Goal: Use online tool/utility: Utilize a website feature to perform a specific function

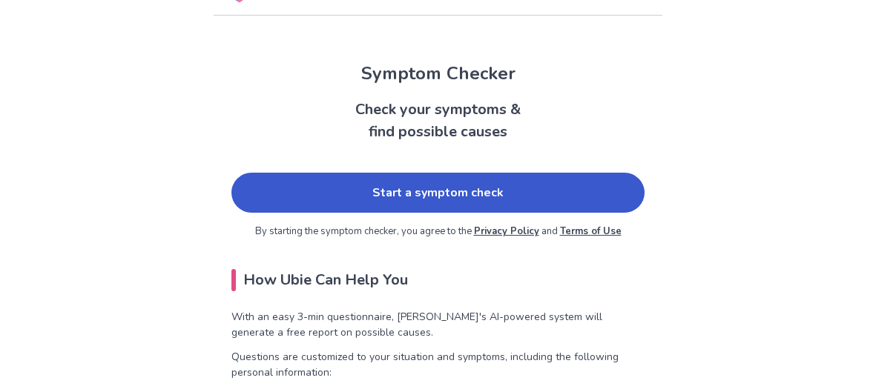
scroll to position [88, 0]
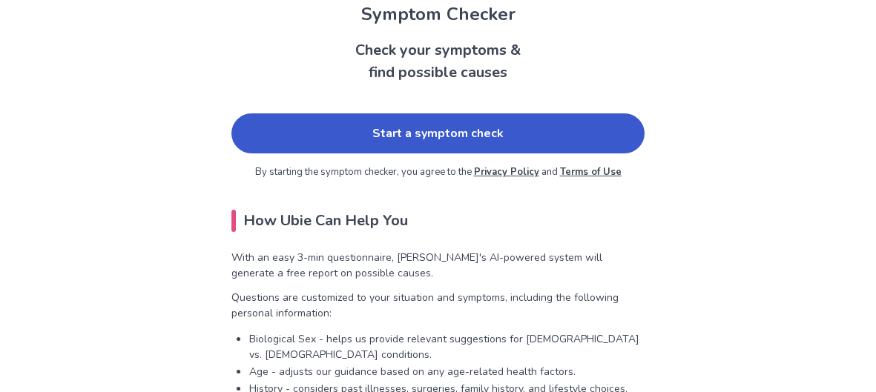
click at [295, 147] on link "Start a symptom check" at bounding box center [437, 133] width 413 height 40
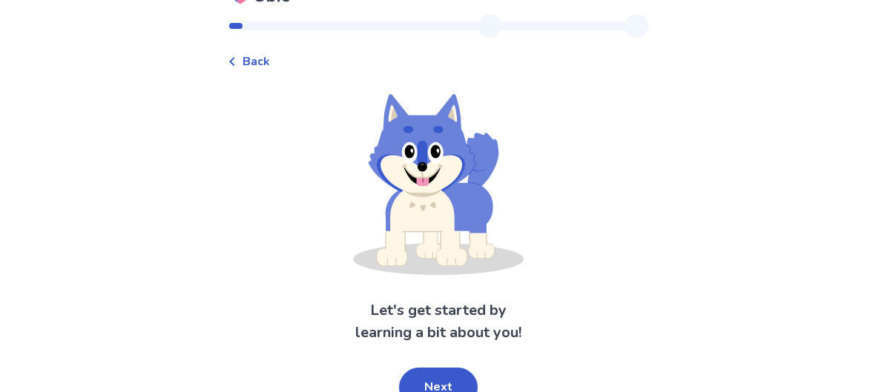
scroll to position [44, 0]
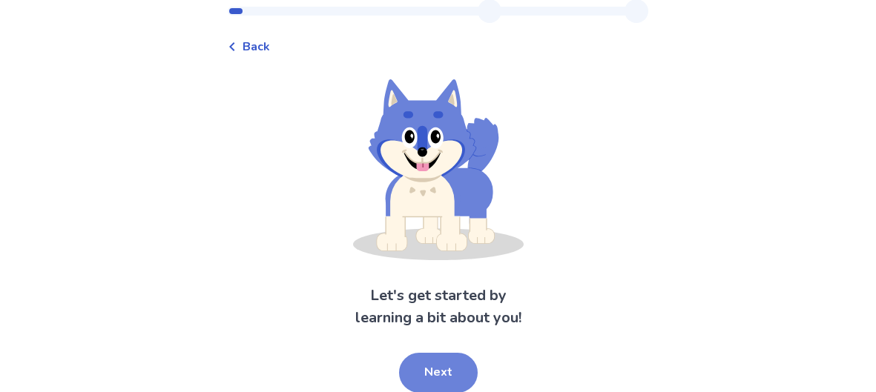
click at [458, 353] on button "Next" at bounding box center [438, 373] width 79 height 40
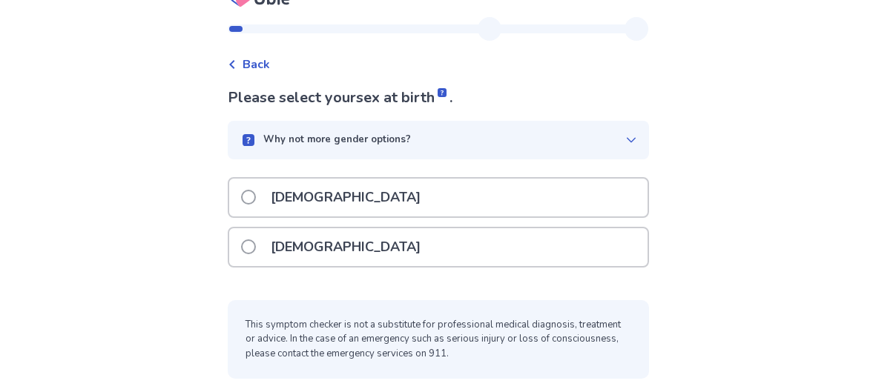
scroll to position [24, 0]
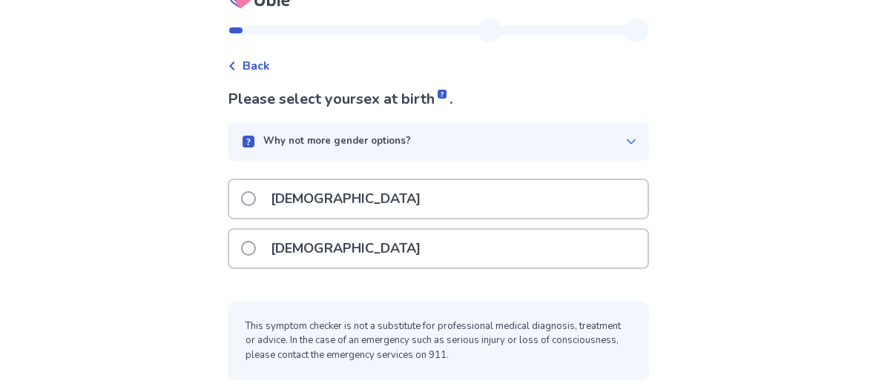
click at [369, 245] on div "[DEMOGRAPHIC_DATA]" at bounding box center [438, 249] width 418 height 38
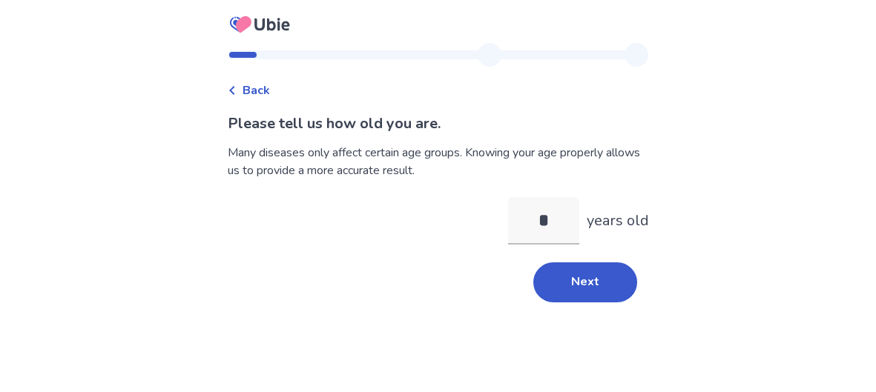
type input "**"
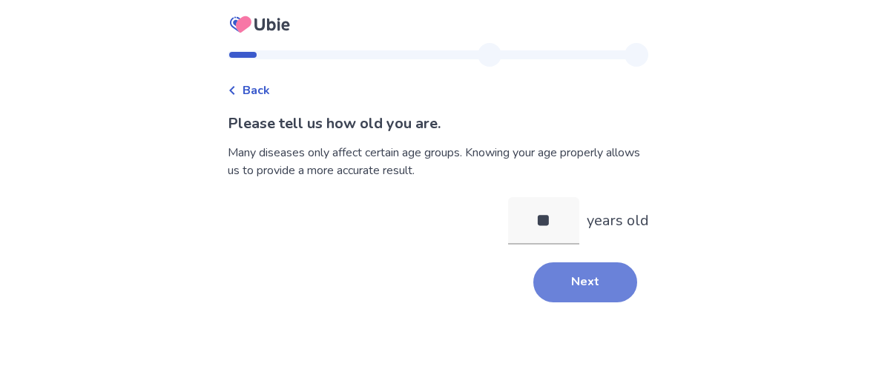
click at [544, 283] on button "Next" at bounding box center [585, 283] width 104 height 40
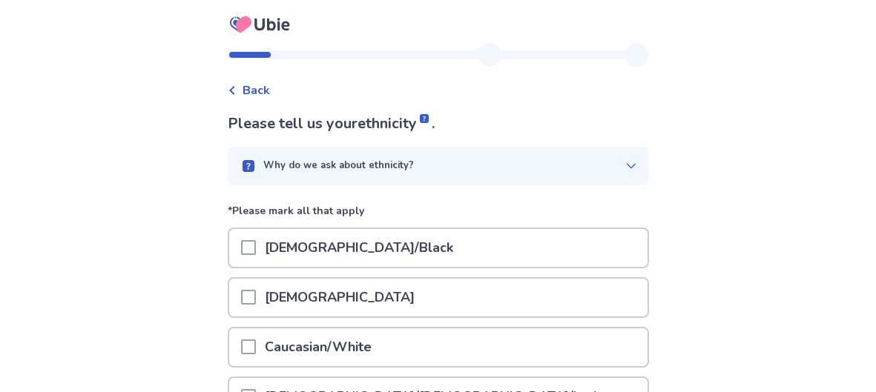
click at [544, 234] on div "African American/Black" at bounding box center [438, 248] width 418 height 38
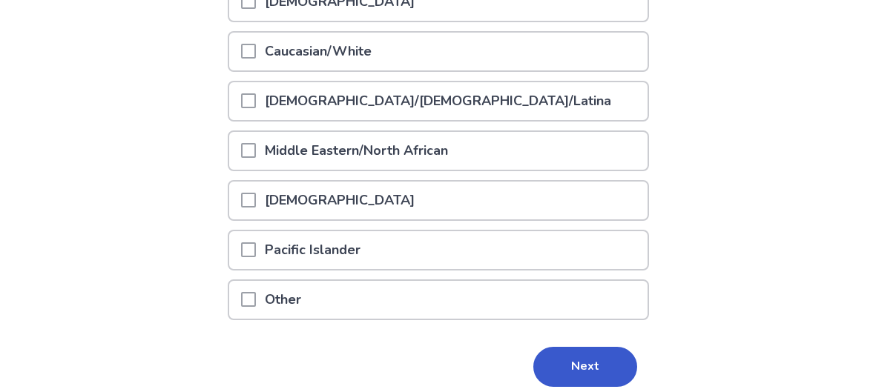
scroll to position [296, 0]
click at [588, 353] on button "Next" at bounding box center [585, 367] width 104 height 40
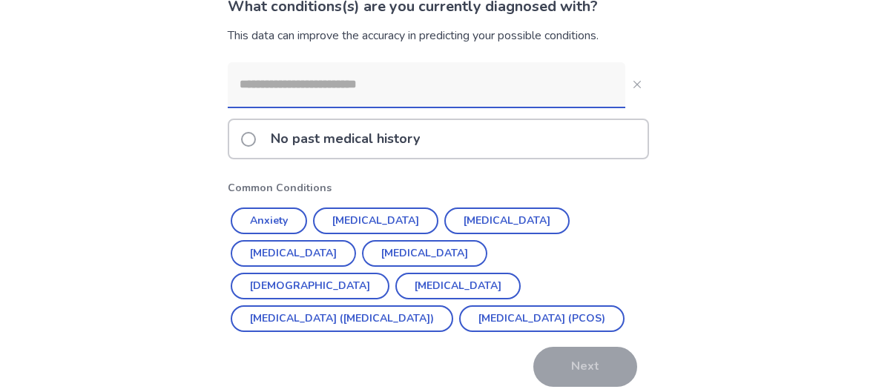
scroll to position [118, 0]
click at [283, 213] on button "Anxiety" at bounding box center [269, 220] width 76 height 27
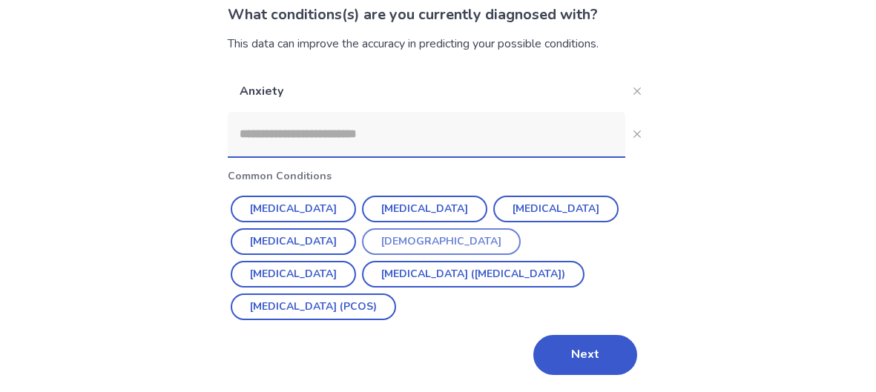
click at [376, 237] on button "Asthma" at bounding box center [441, 241] width 159 height 27
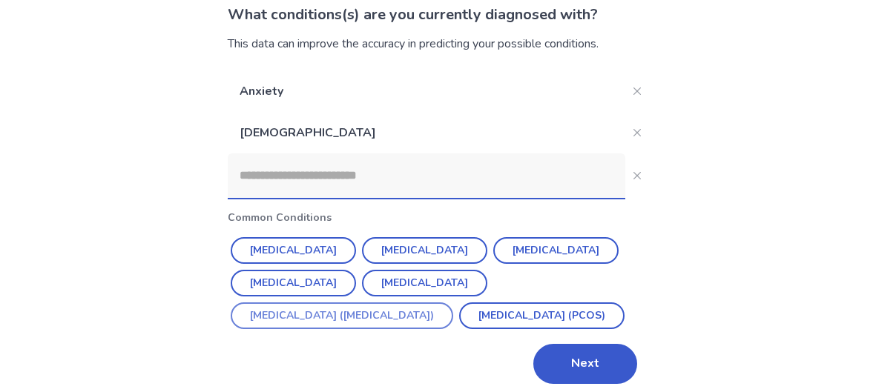
click at [349, 312] on button "Irritable Bowel Syndrome (IBS)" at bounding box center [342, 316] width 222 height 27
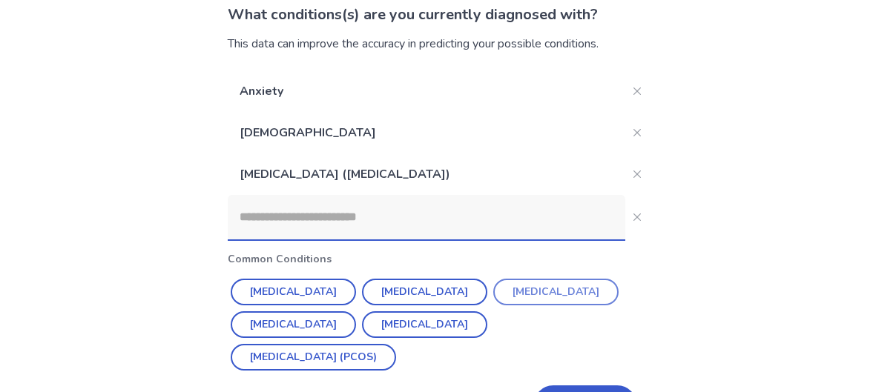
click at [495, 288] on button "Diabetes" at bounding box center [555, 292] width 125 height 27
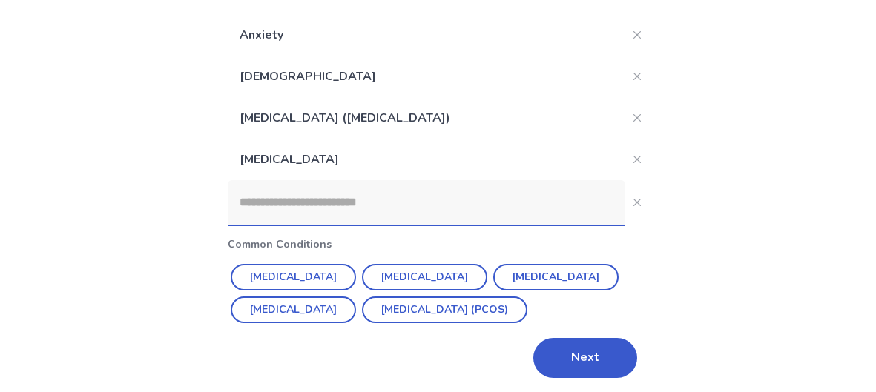
scroll to position [168, 0]
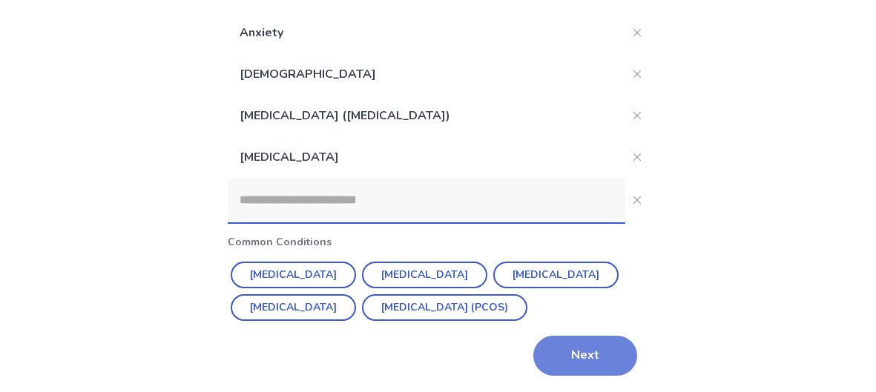
click at [596, 358] on button "Next" at bounding box center [585, 356] width 104 height 40
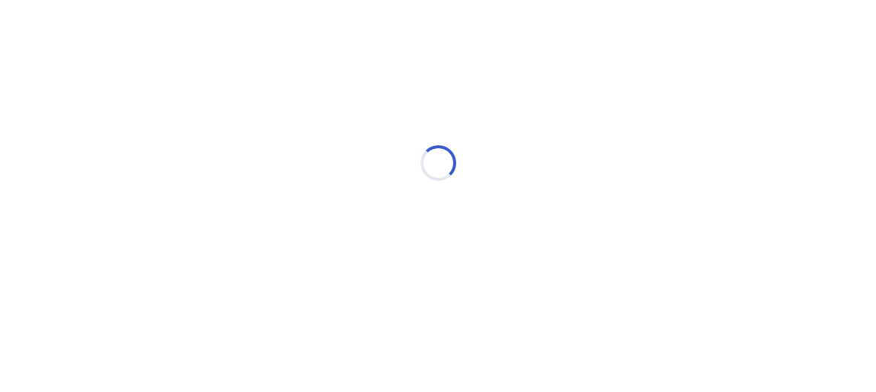
scroll to position [0, 0]
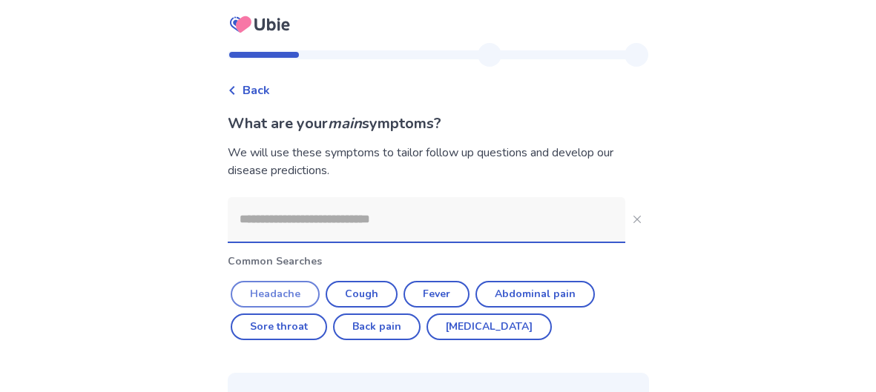
click at [320, 289] on button "Headache" at bounding box center [275, 294] width 89 height 27
type input "********"
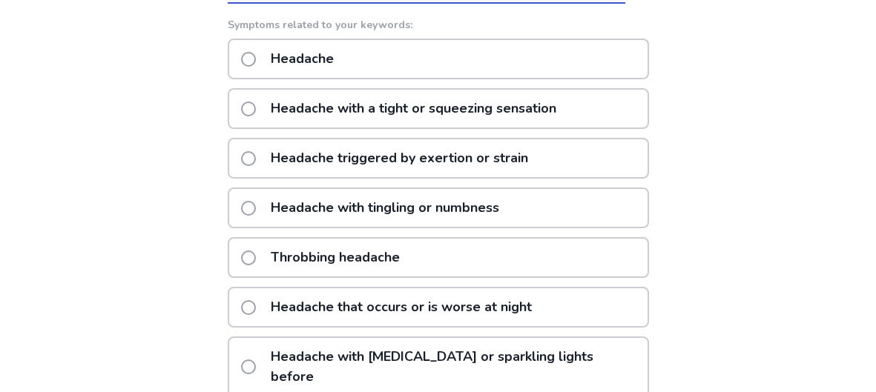
scroll to position [237, 0]
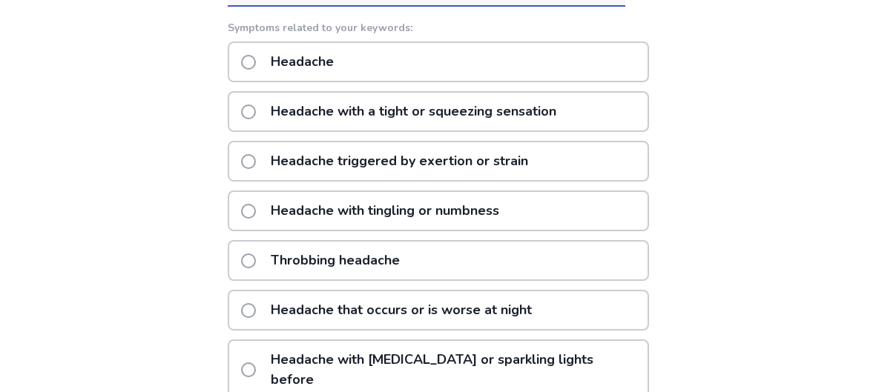
click at [473, 73] on div "Headache" at bounding box center [438, 62] width 421 height 41
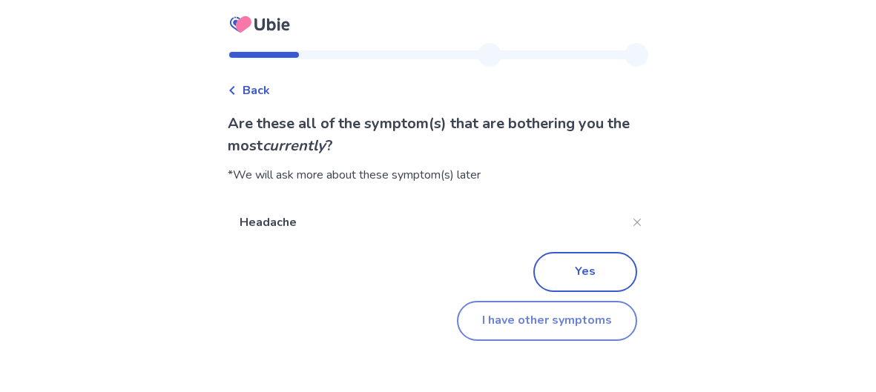
click at [507, 315] on button "I have other symptoms" at bounding box center [547, 321] width 180 height 40
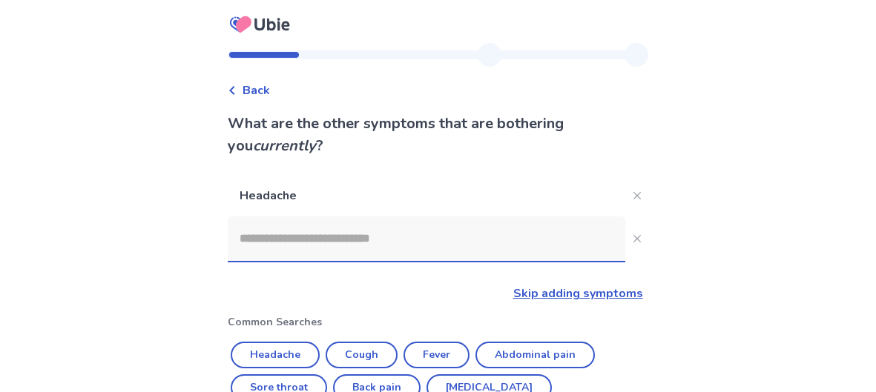
scroll to position [237, 0]
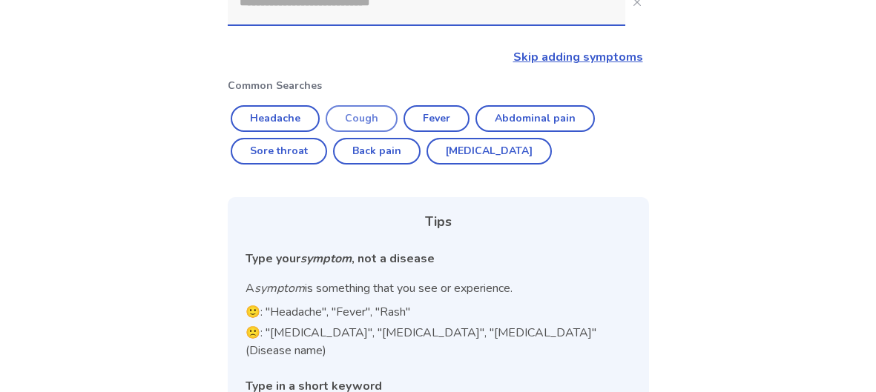
click at [389, 112] on button "Cough" at bounding box center [362, 118] width 72 height 27
type input "*****"
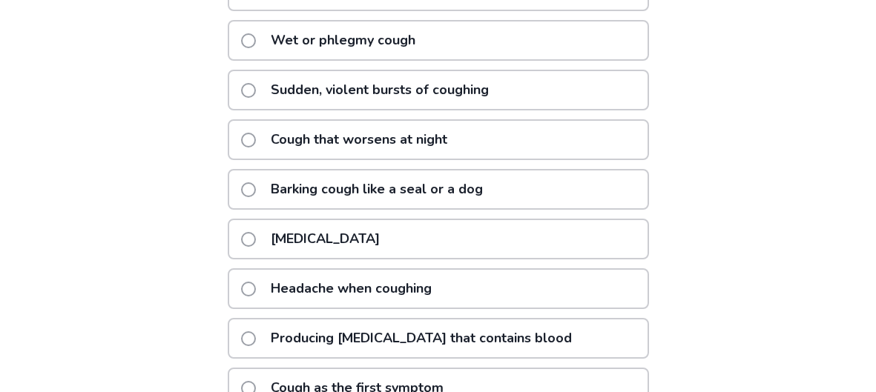
scroll to position [415, 0]
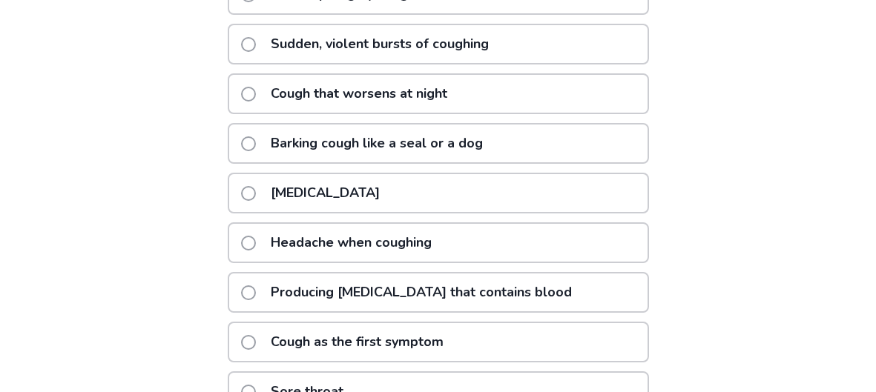
click at [356, 188] on div "Dry cough" at bounding box center [438, 193] width 421 height 41
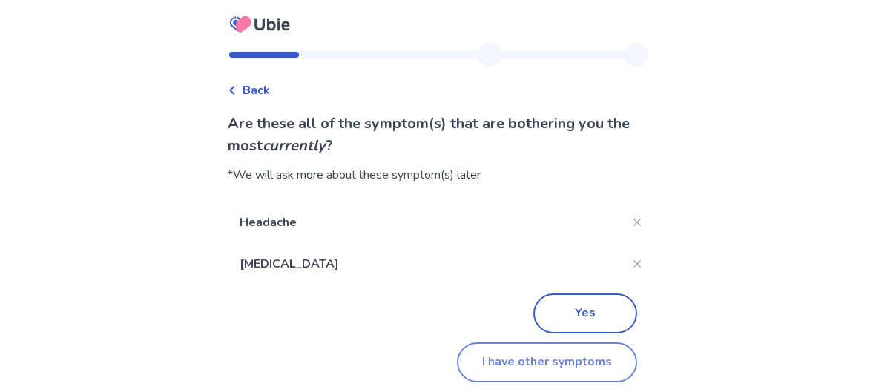
click at [541, 348] on button "I have other symptoms" at bounding box center [547, 363] width 180 height 40
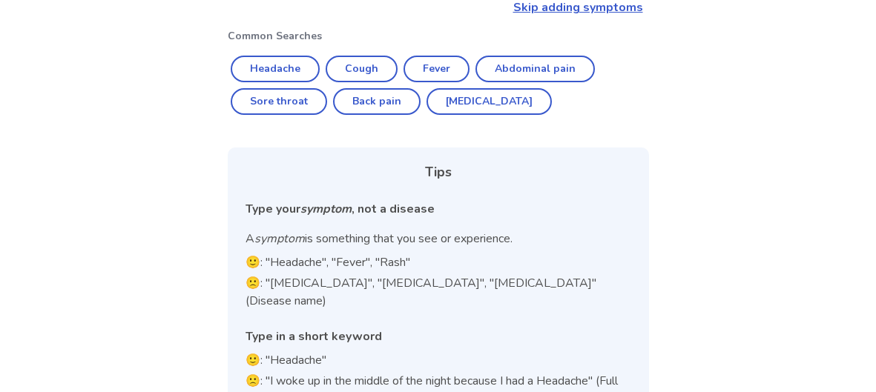
scroll to position [268, 0]
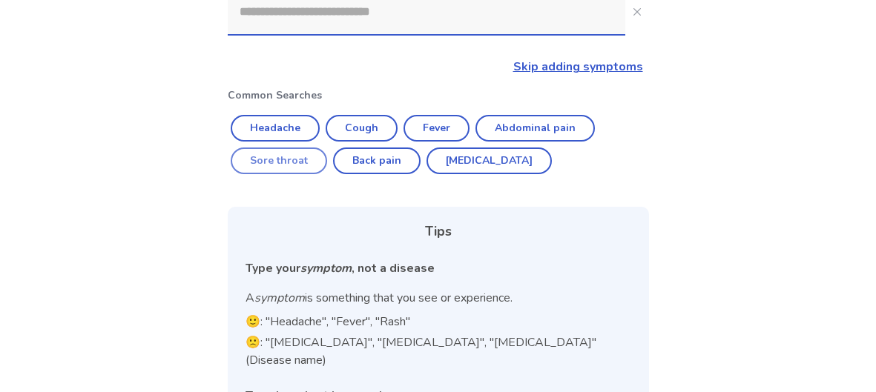
click at [288, 167] on button "Sore throat" at bounding box center [279, 161] width 96 height 27
type input "**********"
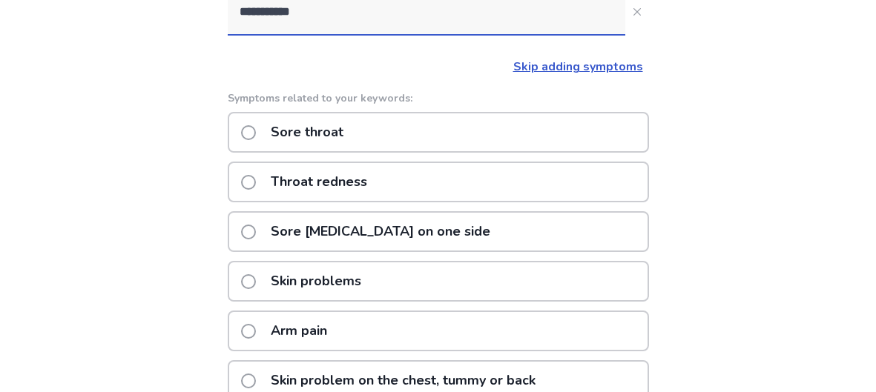
click at [435, 140] on div "Sore throat" at bounding box center [438, 132] width 421 height 41
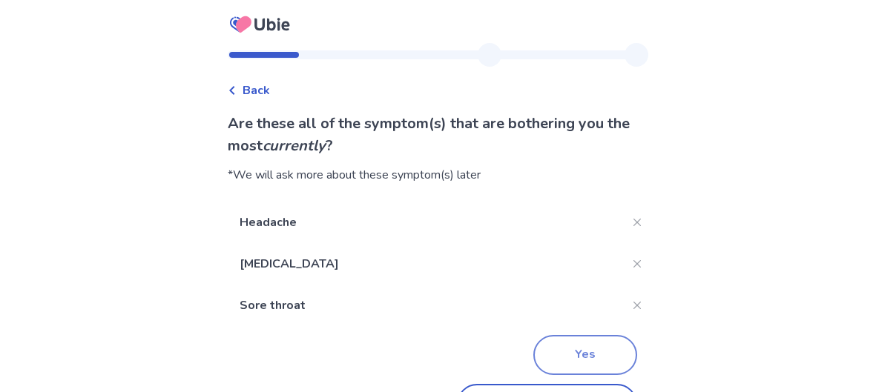
click at [570, 346] on button "Yes" at bounding box center [585, 355] width 104 height 40
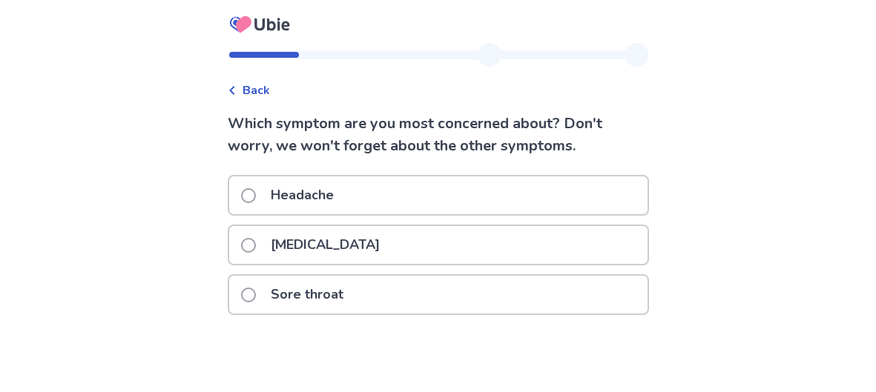
click at [369, 256] on div "Dry cough" at bounding box center [438, 245] width 418 height 38
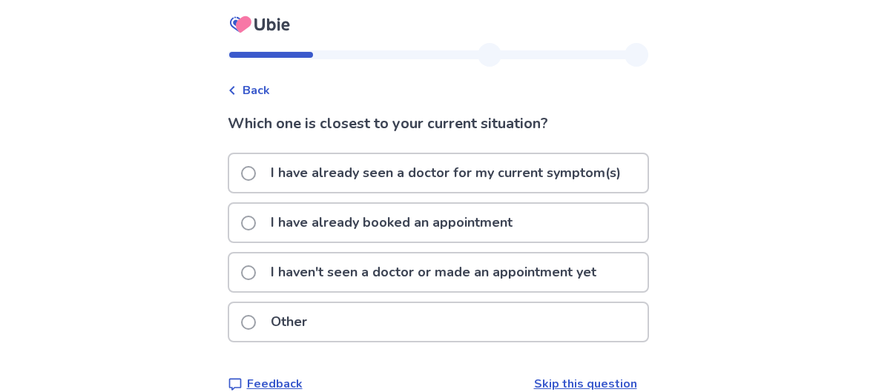
click at [365, 171] on p "I have already seen a doctor for my current symptom(s)" at bounding box center [446, 173] width 368 height 38
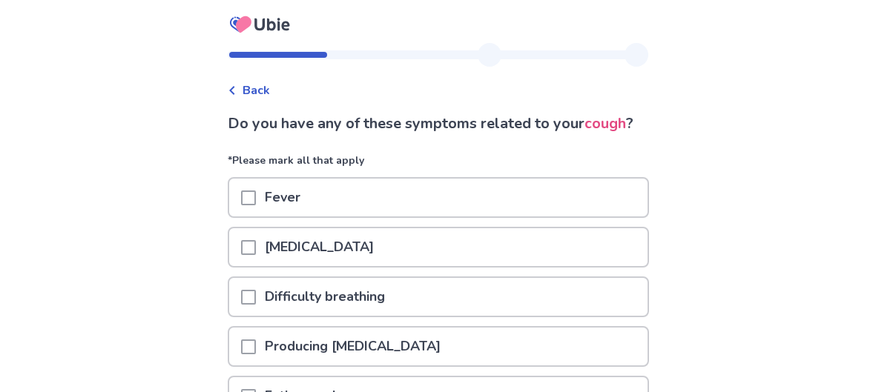
click at [338, 266] on p "Runny nose" at bounding box center [319, 247] width 127 height 38
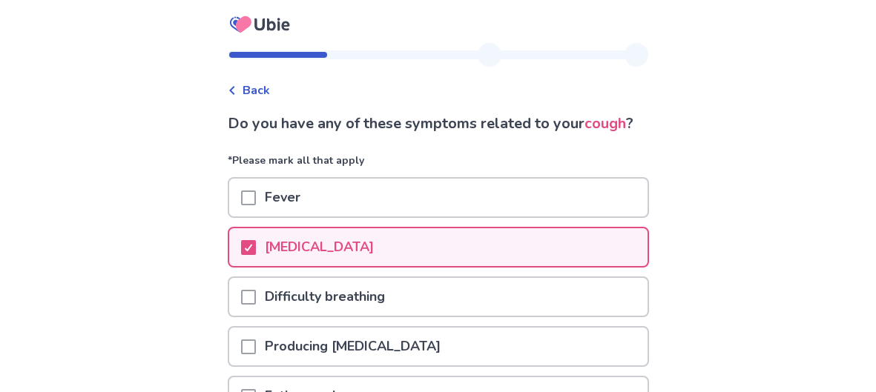
click at [339, 307] on p "Difficulty breathing" at bounding box center [325, 297] width 138 height 38
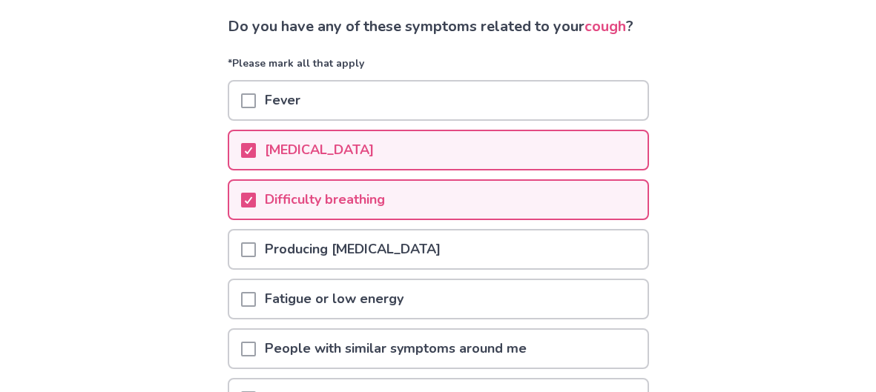
scroll to position [177, 0]
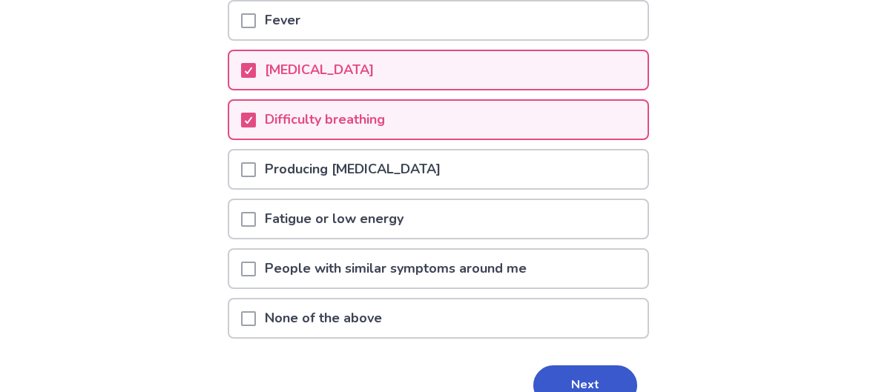
click at [395, 188] on p "Producing phlegm" at bounding box center [353, 170] width 194 height 38
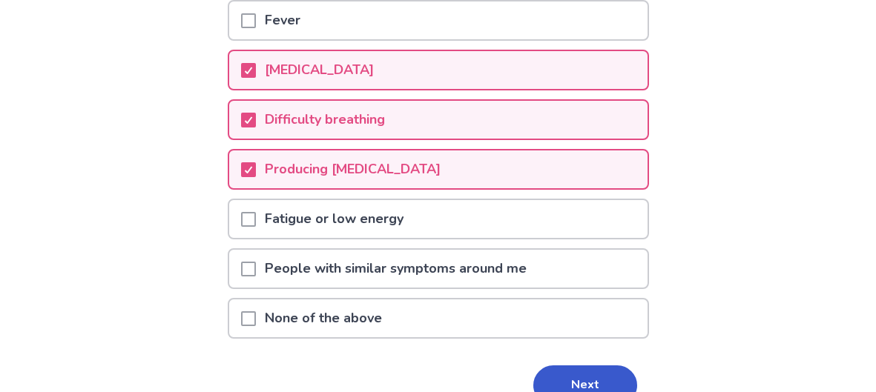
click at [392, 235] on p "Fatigue or low energy" at bounding box center [334, 219] width 156 height 38
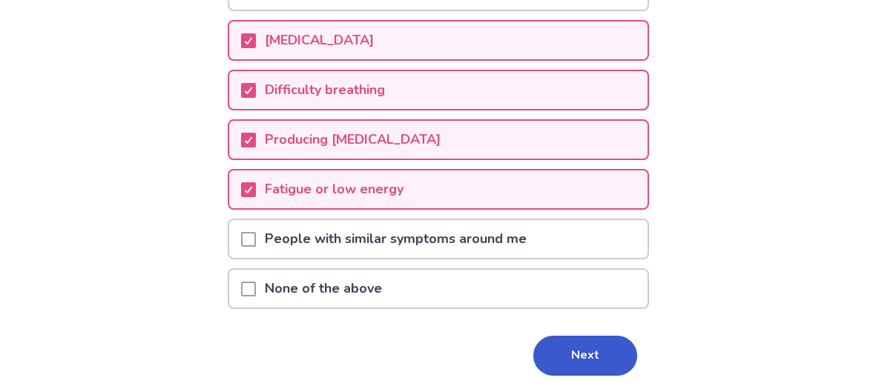
scroll to position [237, 0]
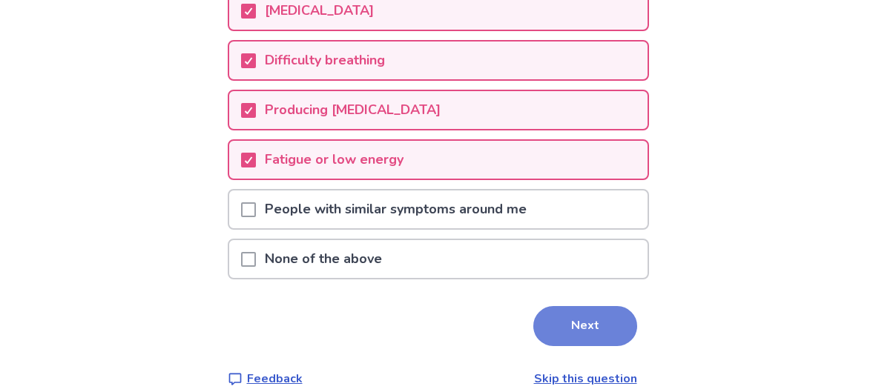
click at [587, 337] on button "Next" at bounding box center [585, 326] width 104 height 40
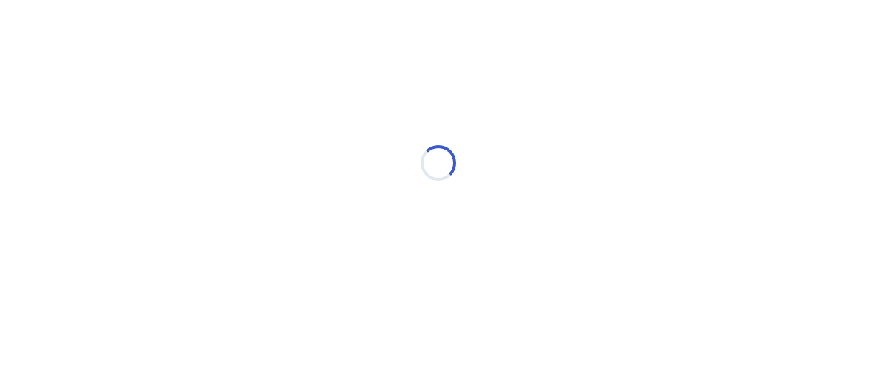
scroll to position [0, 0]
select select "*"
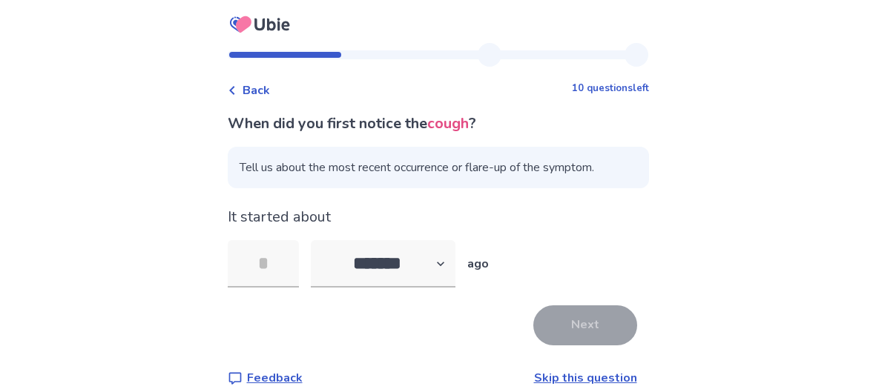
type input "*"
click at [598, 329] on button "Next" at bounding box center [585, 326] width 104 height 40
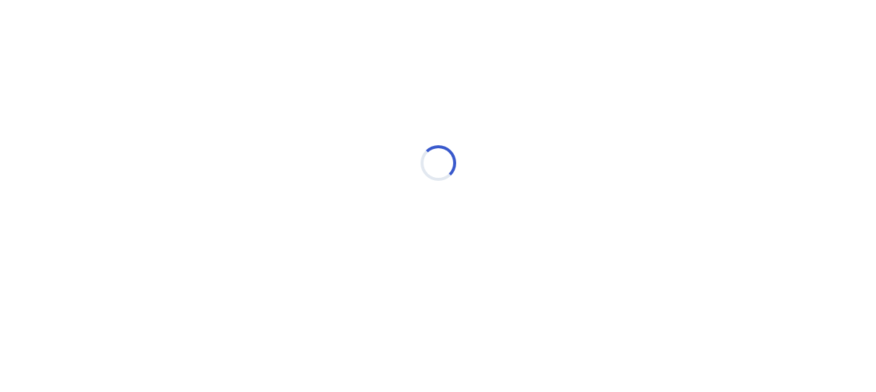
select select "*"
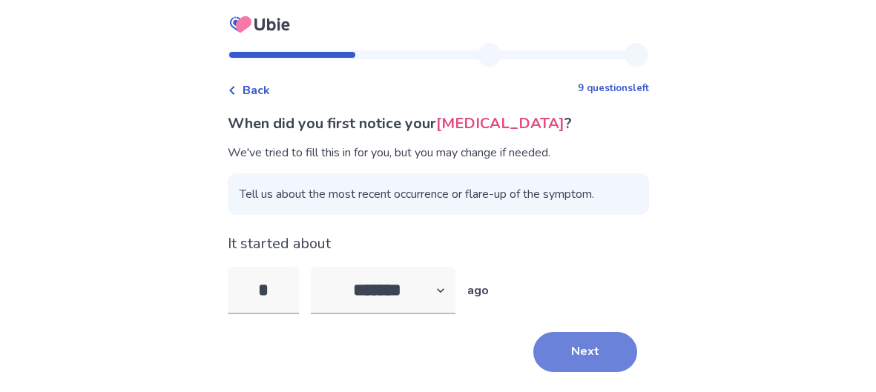
click at [597, 354] on button "Next" at bounding box center [585, 352] width 104 height 40
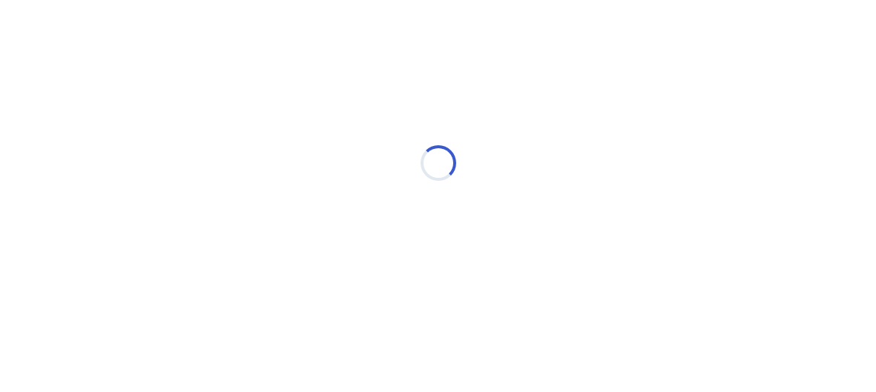
select select "*"
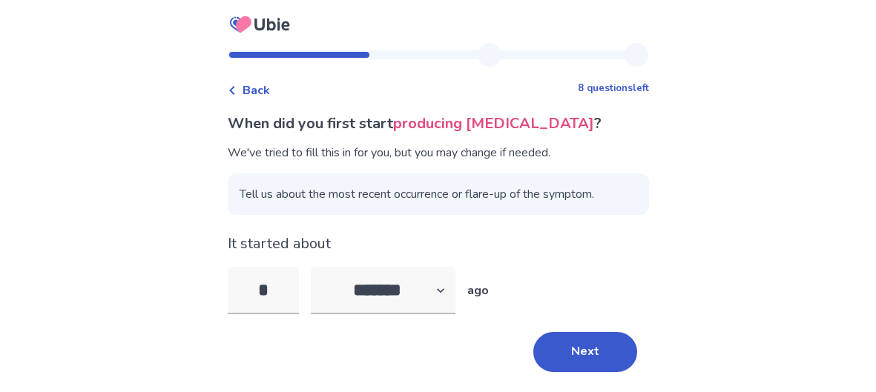
click at [597, 354] on button "Next" at bounding box center [585, 352] width 104 height 40
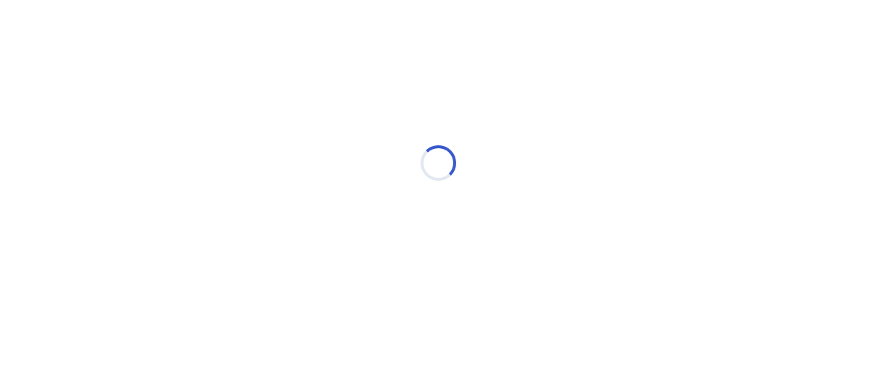
select select "*"
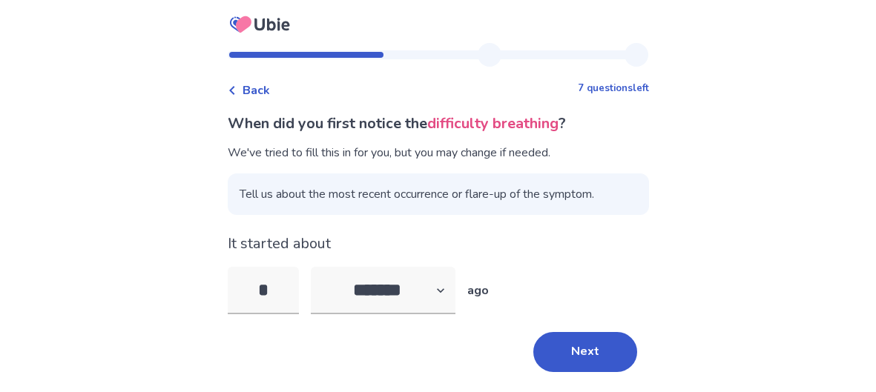
click at [597, 354] on button "Next" at bounding box center [585, 352] width 104 height 40
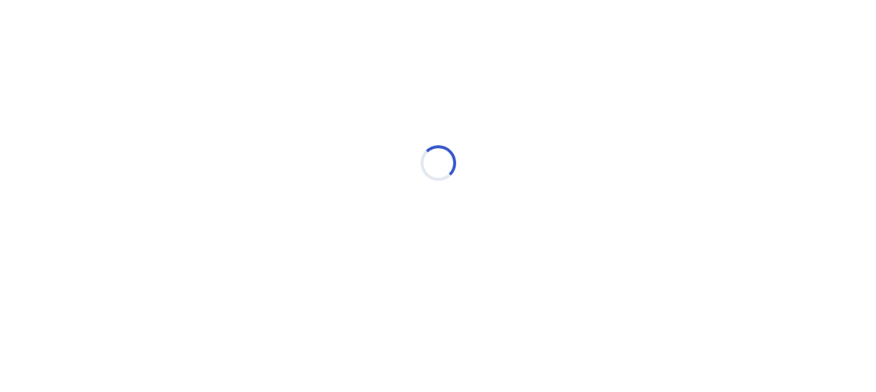
select select "*"
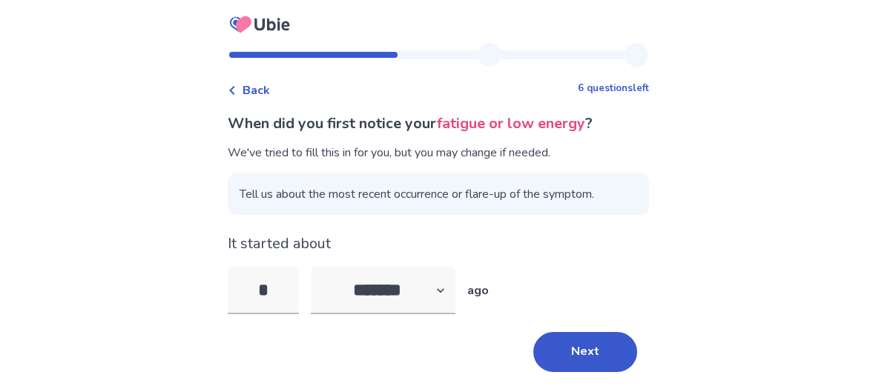
click at [597, 354] on button "Next" at bounding box center [585, 352] width 104 height 40
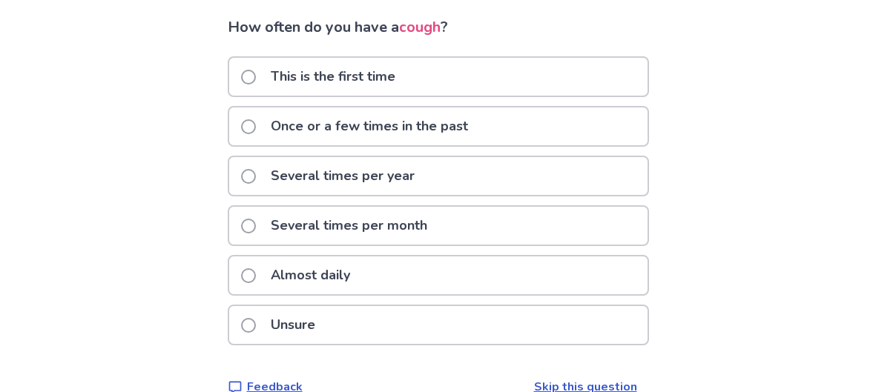
scroll to position [92, 0]
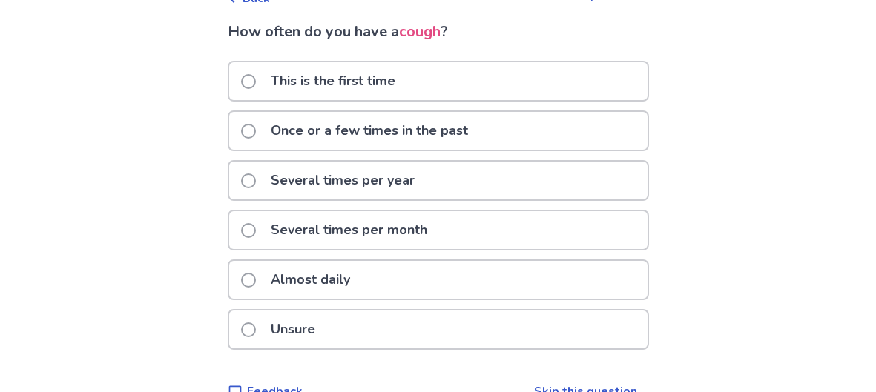
click at [436, 127] on p "Once or a few times in the past" at bounding box center [369, 131] width 215 height 38
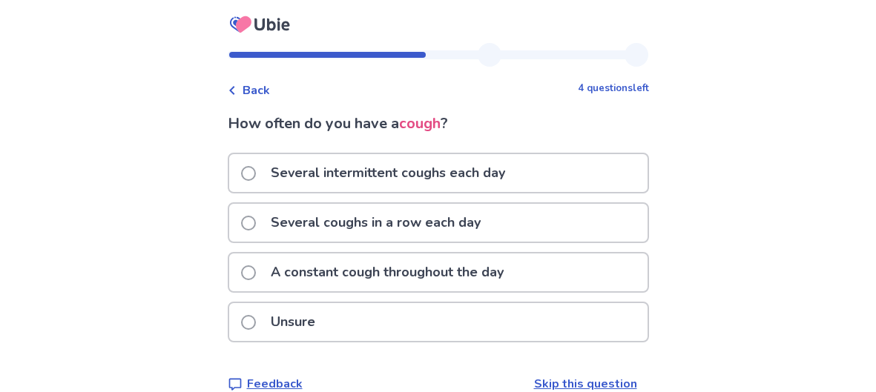
click at [480, 268] on p "A constant cough throughout the day" at bounding box center [387, 273] width 251 height 38
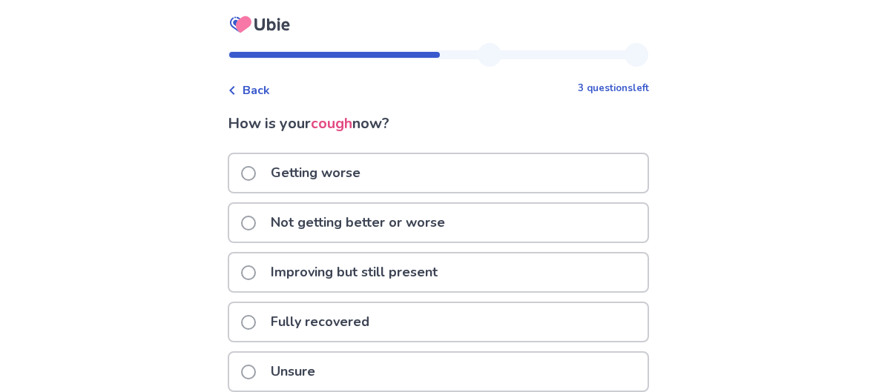
click at [467, 164] on div "Getting worse" at bounding box center [438, 173] width 418 height 38
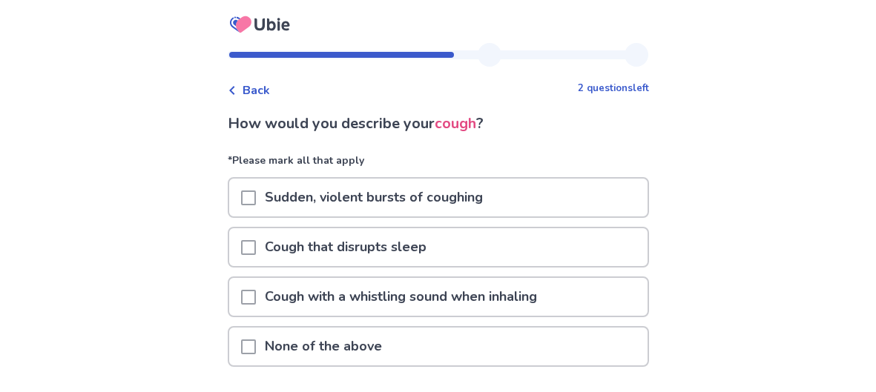
click at [478, 191] on p "Sudden, violent bursts of coughing" at bounding box center [374, 198] width 236 height 38
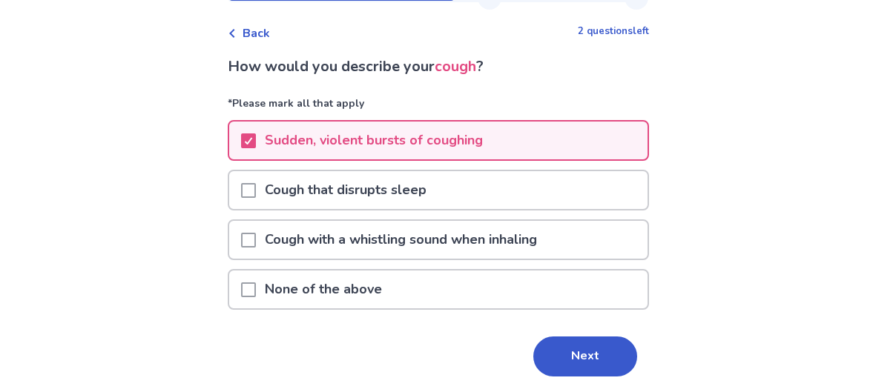
scroll to position [59, 0]
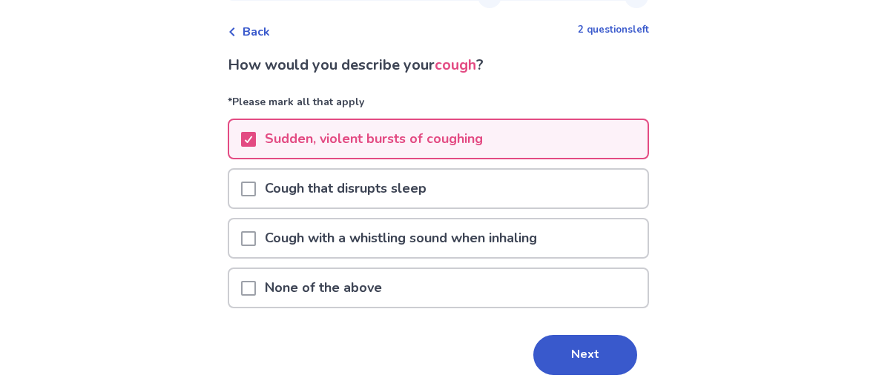
click at [498, 179] on div "Cough that disrupts sleep" at bounding box center [438, 189] width 418 height 38
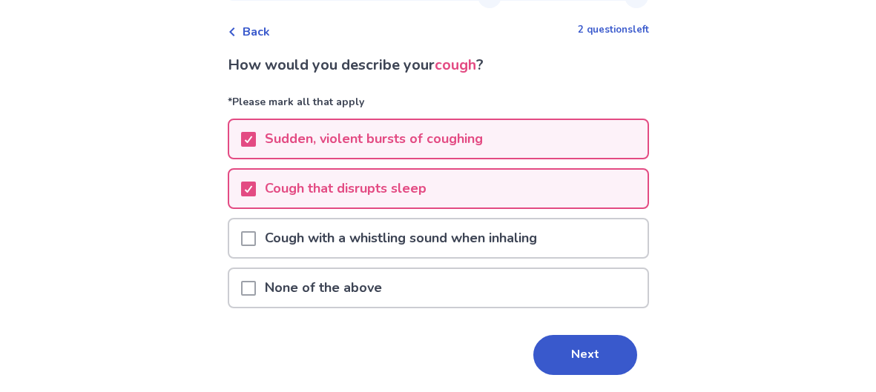
click at [481, 228] on p "Cough with a whistling sound when inhaling" at bounding box center [401, 239] width 290 height 38
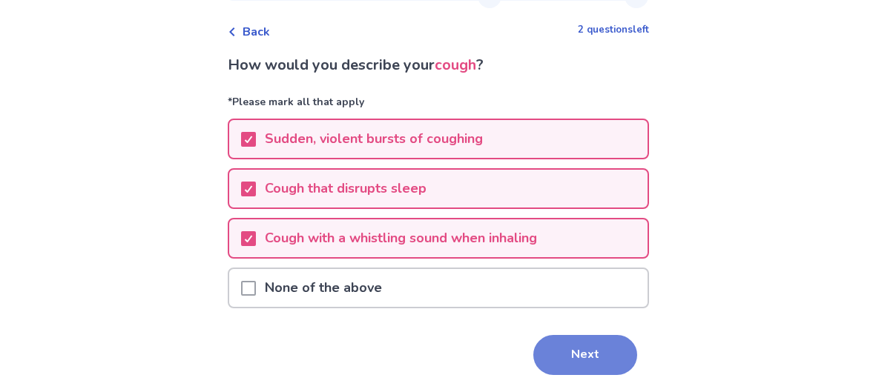
click at [544, 335] on button "Next" at bounding box center [585, 355] width 104 height 40
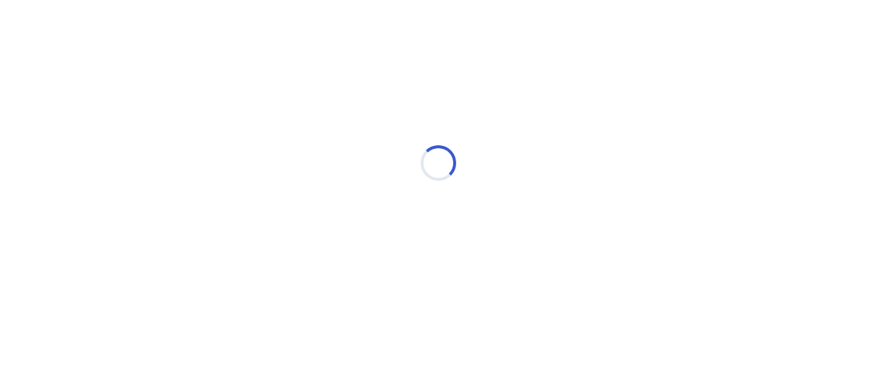
scroll to position [0, 0]
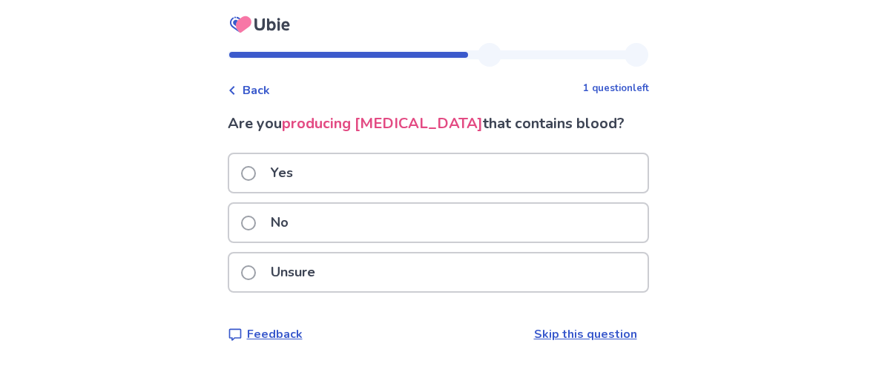
click at [553, 165] on div "Yes" at bounding box center [438, 173] width 418 height 38
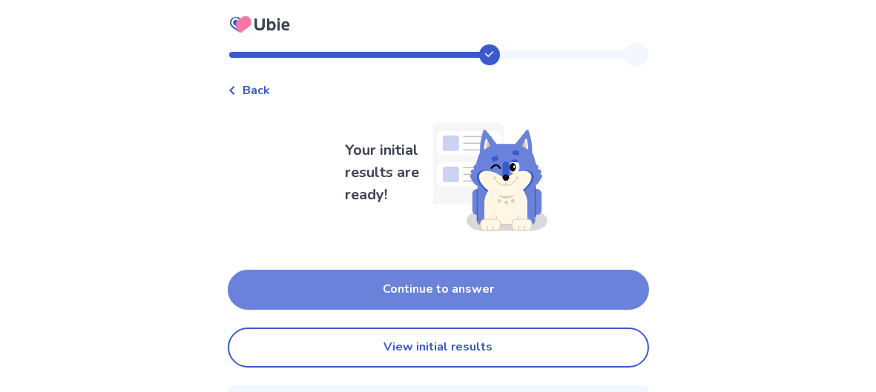
click at [576, 292] on button "Continue to answer" at bounding box center [438, 290] width 421 height 40
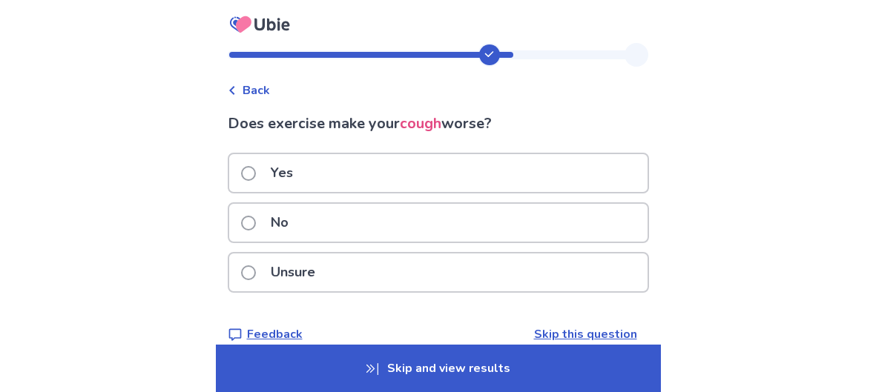
click at [320, 262] on p "Unsure" at bounding box center [293, 273] width 62 height 38
click at [377, 372] on icon at bounding box center [372, 369] width 12 height 12
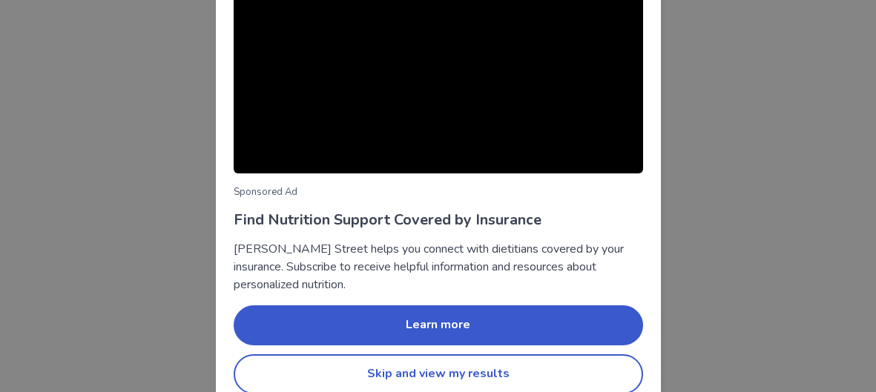
scroll to position [224, 0]
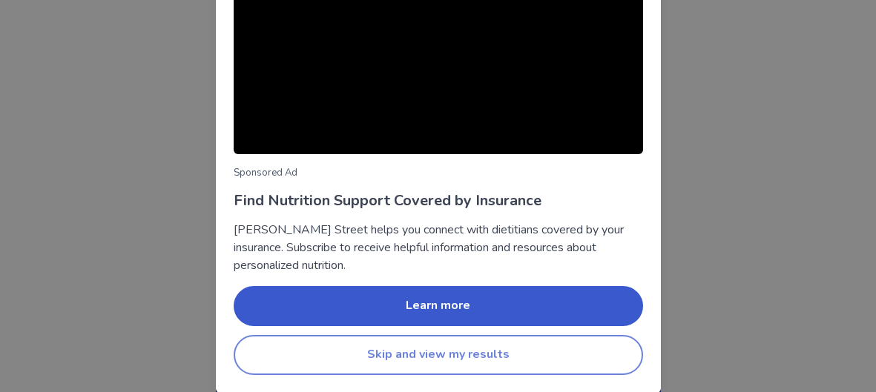
click at [518, 343] on button "Skip and view my results" at bounding box center [438, 355] width 409 height 40
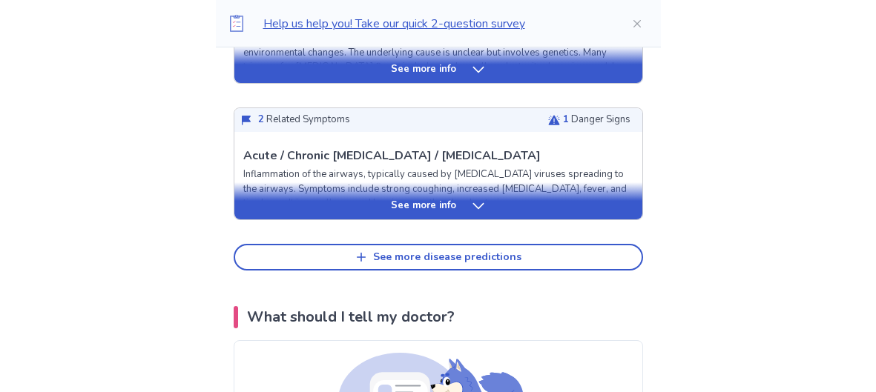
scroll to position [800, 0]
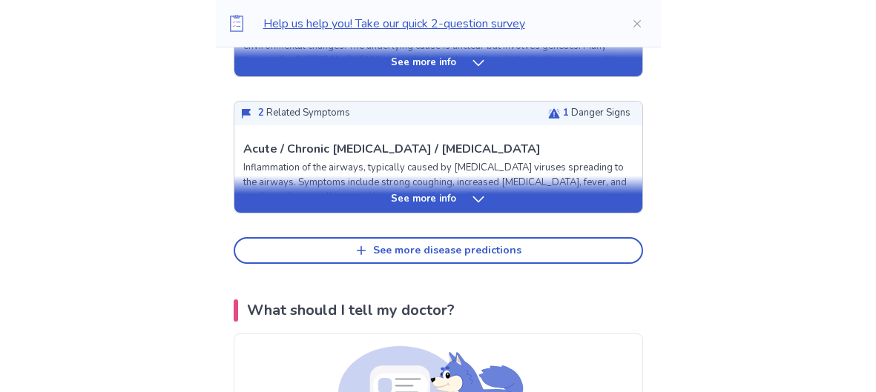
click at [476, 192] on icon at bounding box center [478, 199] width 15 height 15
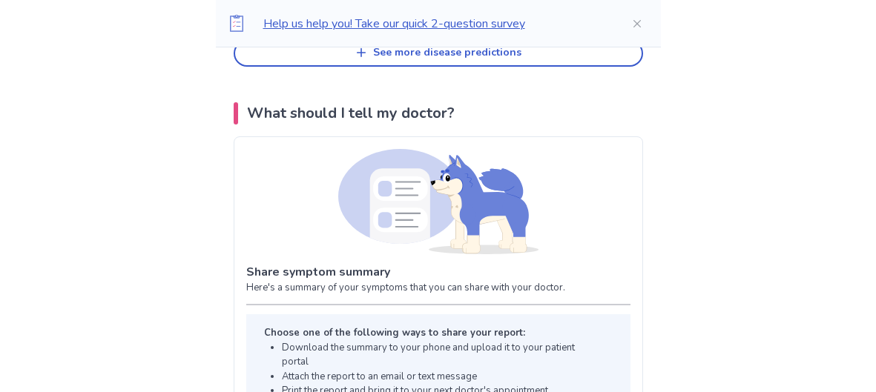
scroll to position [2134, 0]
